Goal: Task Accomplishment & Management: Manage account settings

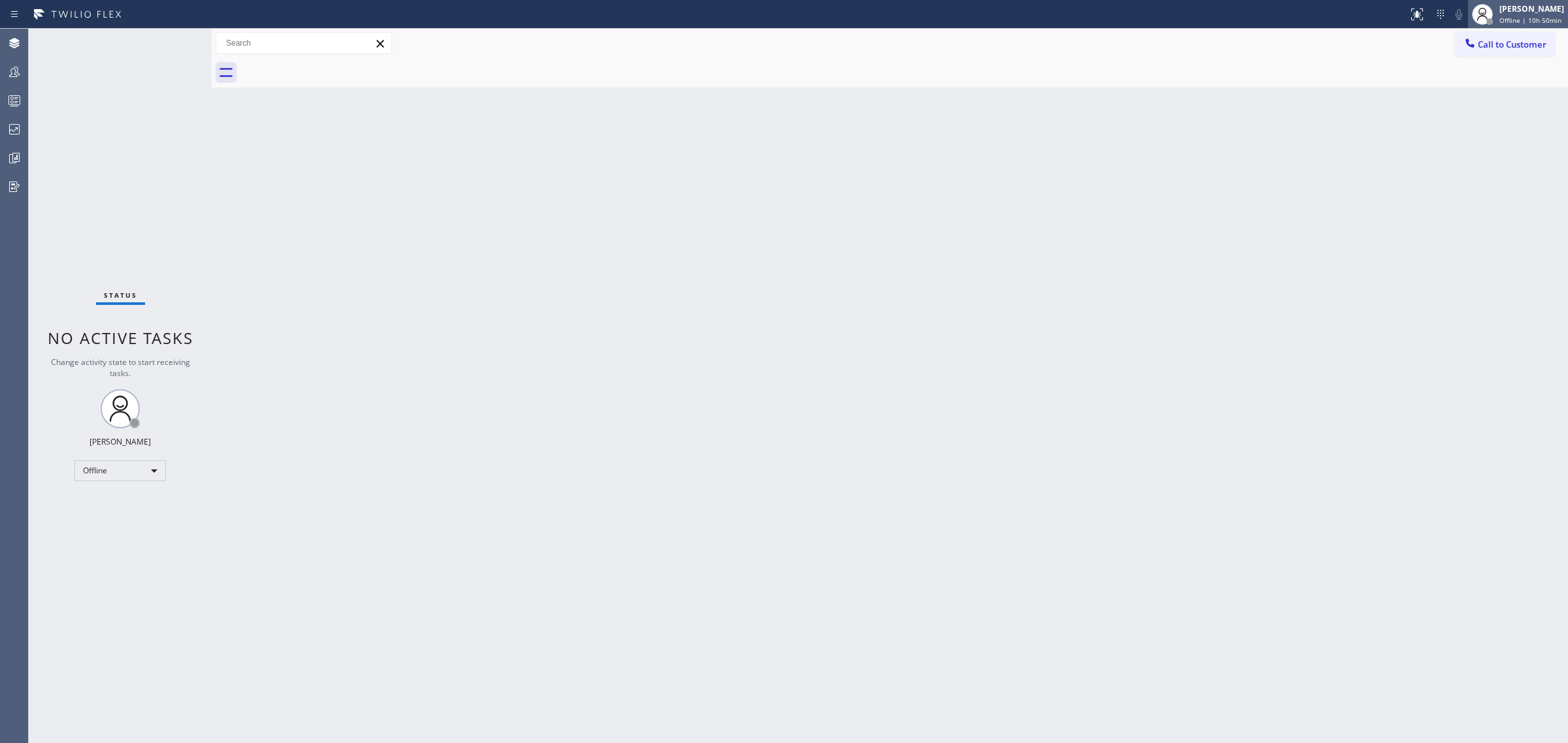
click at [1540, 23] on span "Offline | 10h 50min" at bounding box center [1531, 20] width 62 height 9
click at [1471, 90] on button "Unavailable" at bounding box center [1503, 86] width 131 height 17
click at [4, 102] on div at bounding box center [14, 101] width 29 height 16
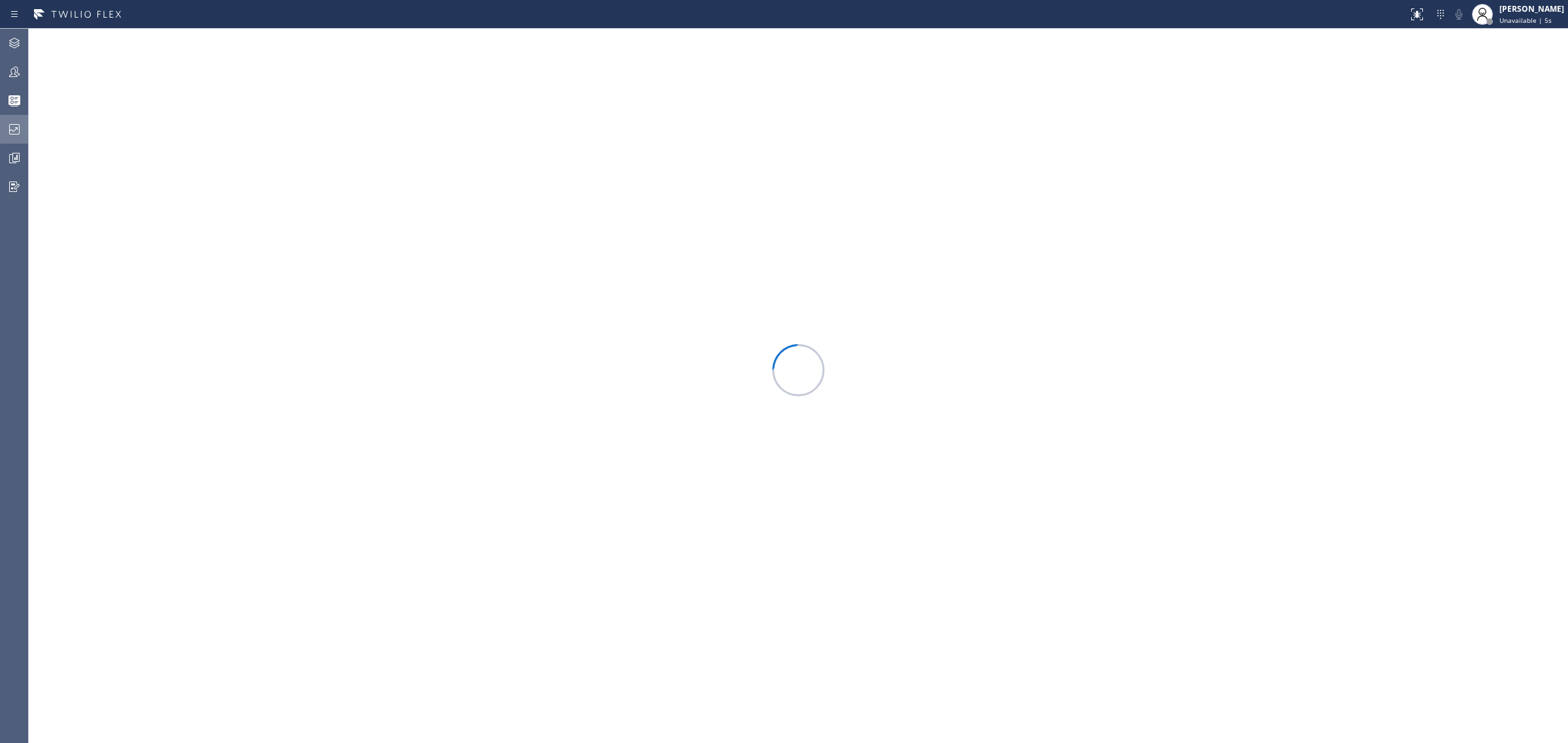
click at [8, 126] on icon at bounding box center [14, 129] width 16 height 16
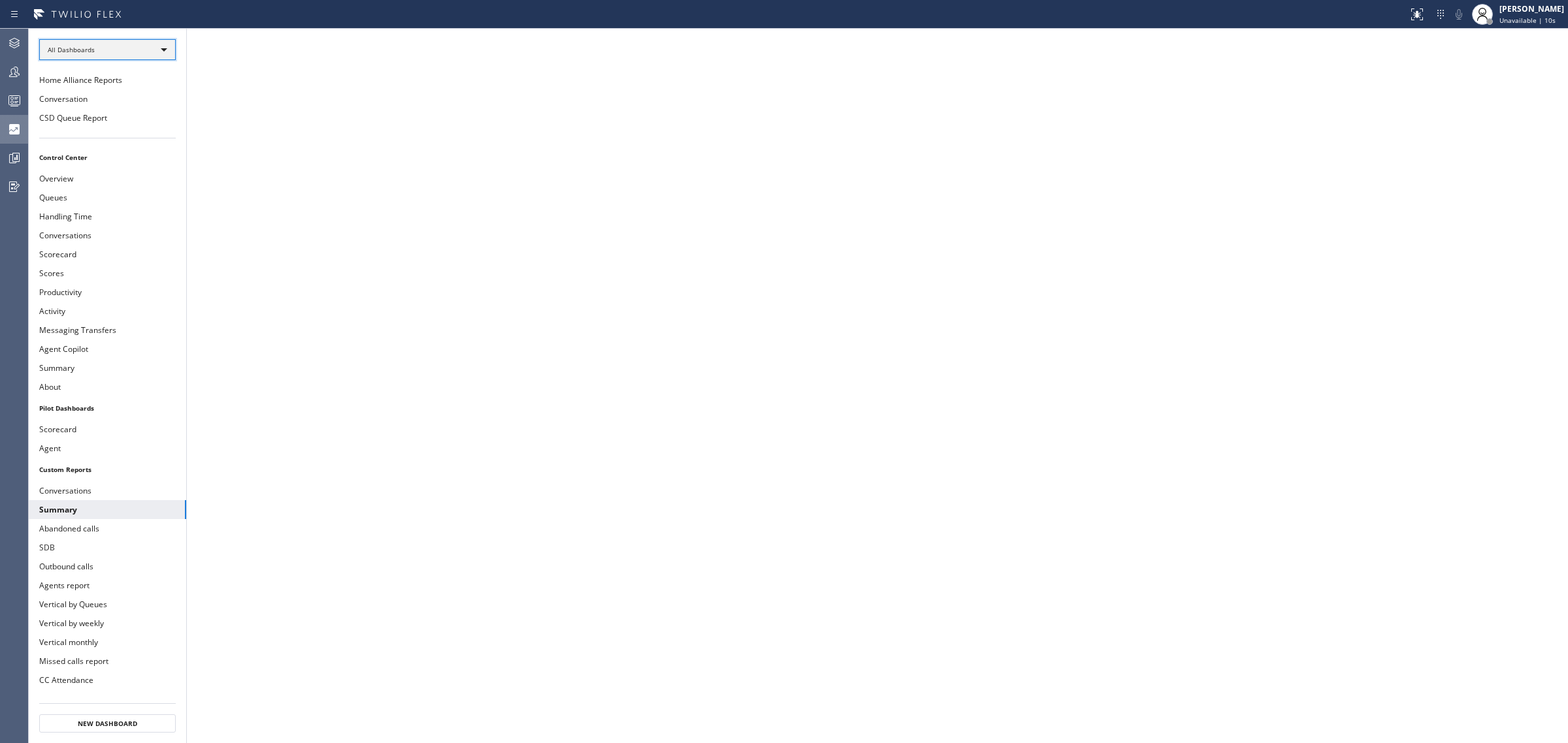
click at [147, 53] on div "All Dashboards" at bounding box center [108, 50] width 137 height 21
click at [121, 128] on li "Custom Reports" at bounding box center [106, 133] width 133 height 16
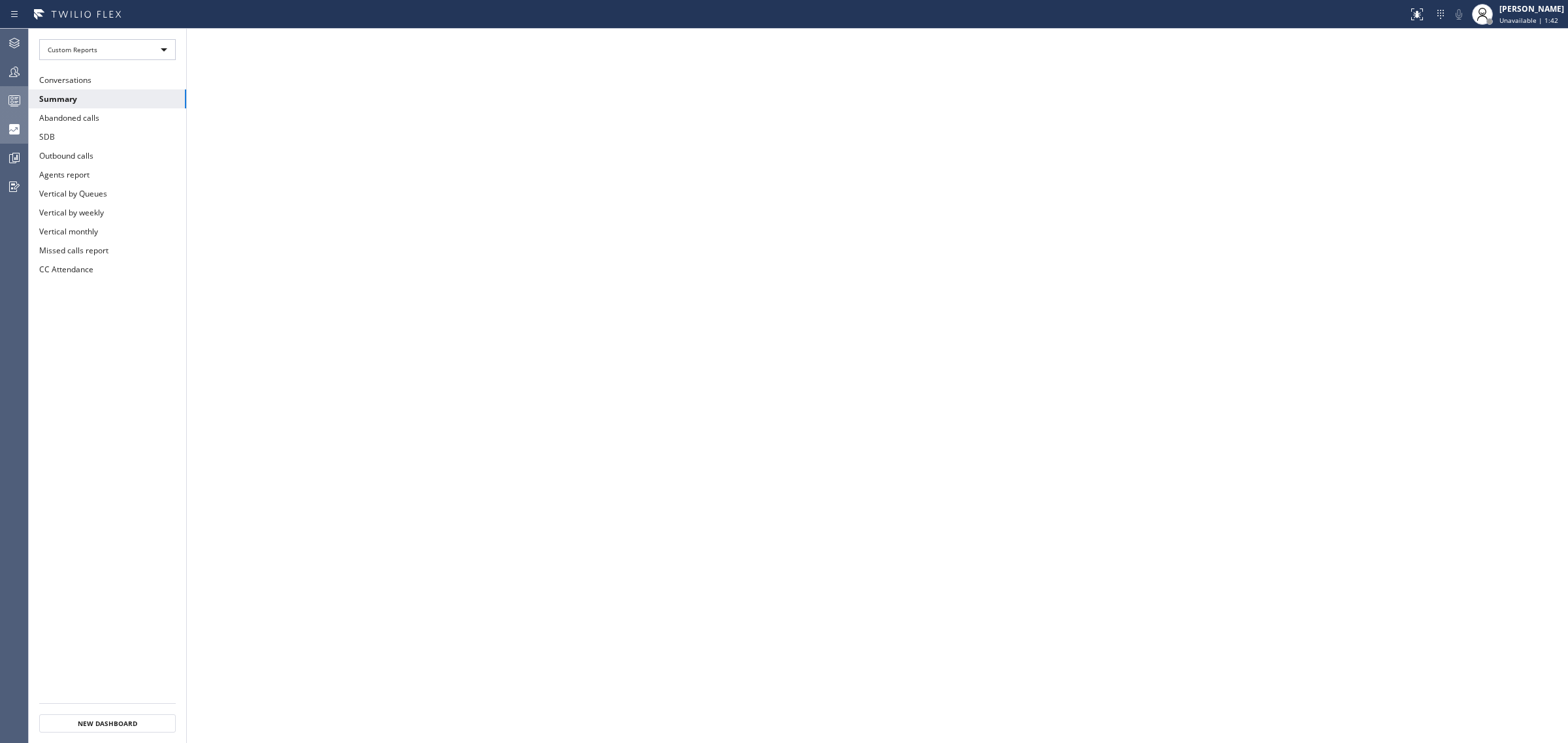
click at [11, 99] on icon at bounding box center [14, 101] width 16 height 16
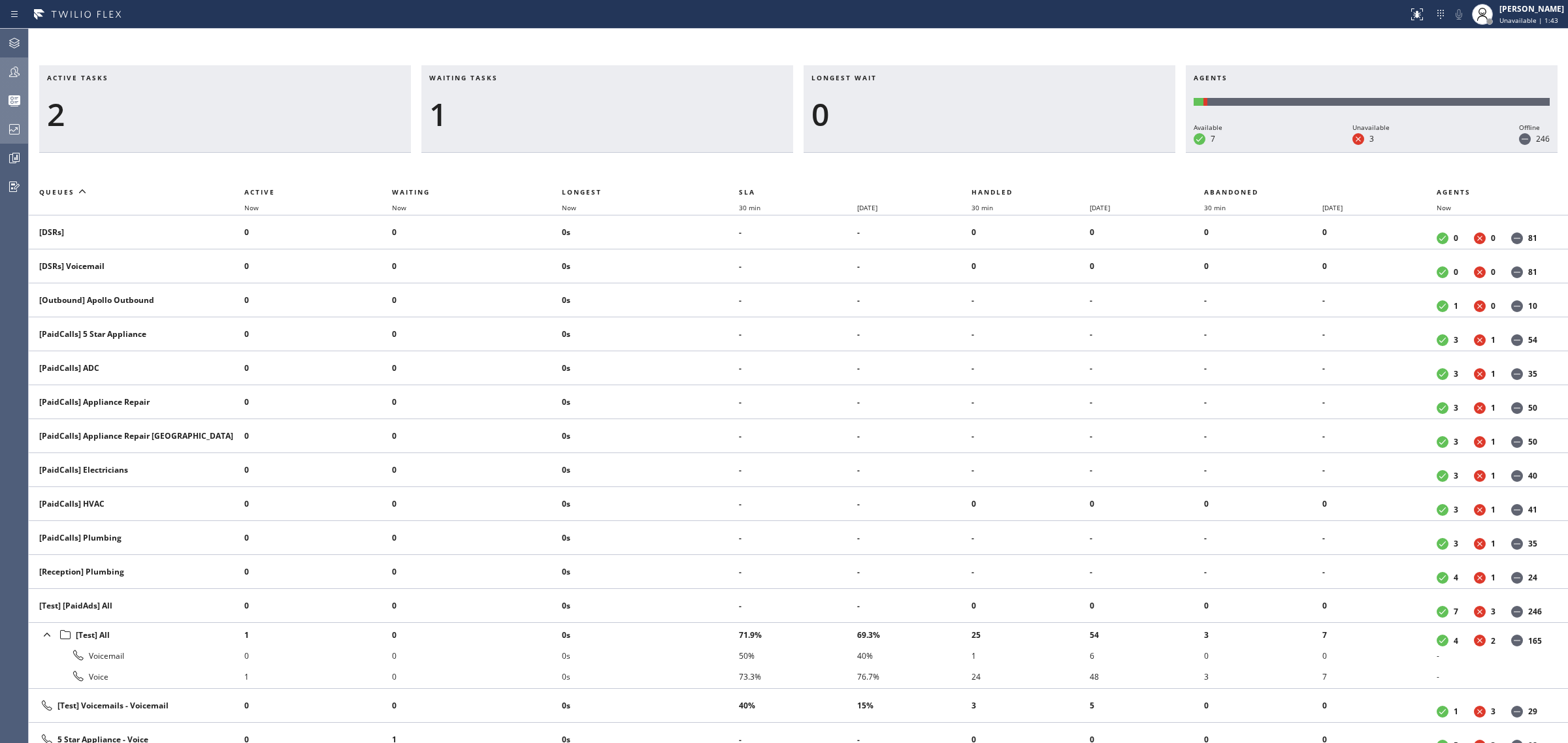
click at [12, 81] on div at bounding box center [14, 72] width 29 height 26
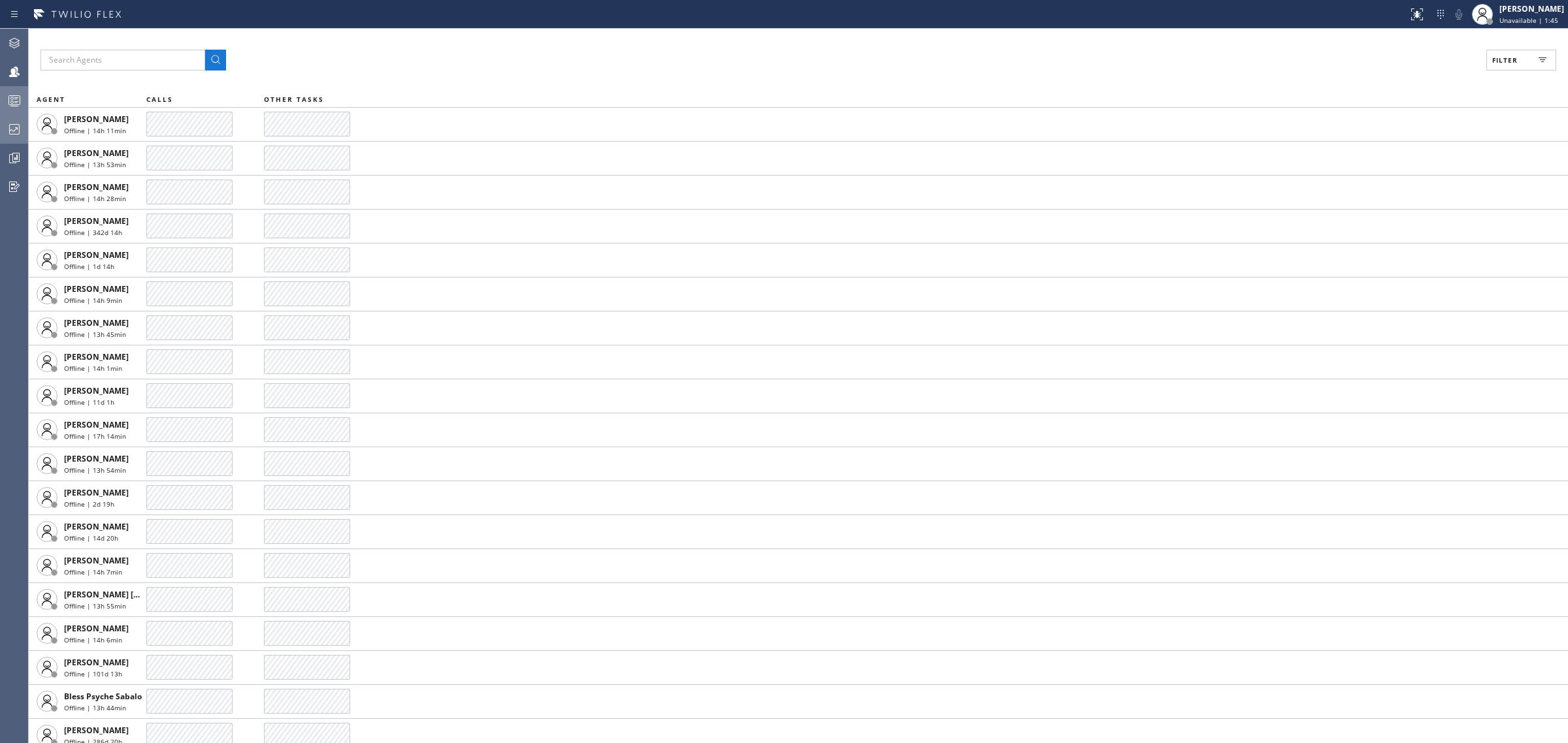
click at [1521, 67] on button "Filter" at bounding box center [1521, 60] width 70 height 21
click at [1418, 151] on label "Available" at bounding box center [1471, 154] width 172 height 11
click at [1386, 151] on input "Available" at bounding box center [1378, 154] width 16 height 16
checkbox input "true"
click at [1485, 68] on button "Apply" at bounding box center [1488, 74] width 48 height 19
